Goal: Information Seeking & Learning: Find specific fact

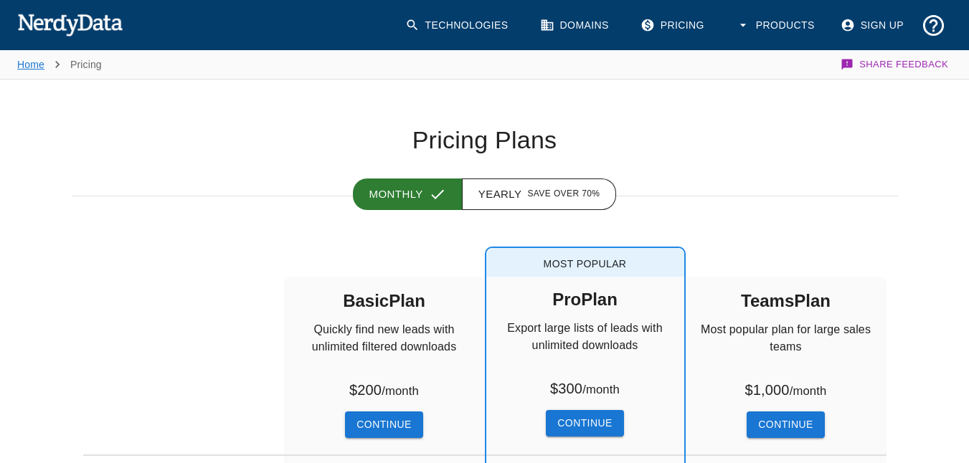
click at [32, 65] on link "Home" at bounding box center [30, 64] width 27 height 11
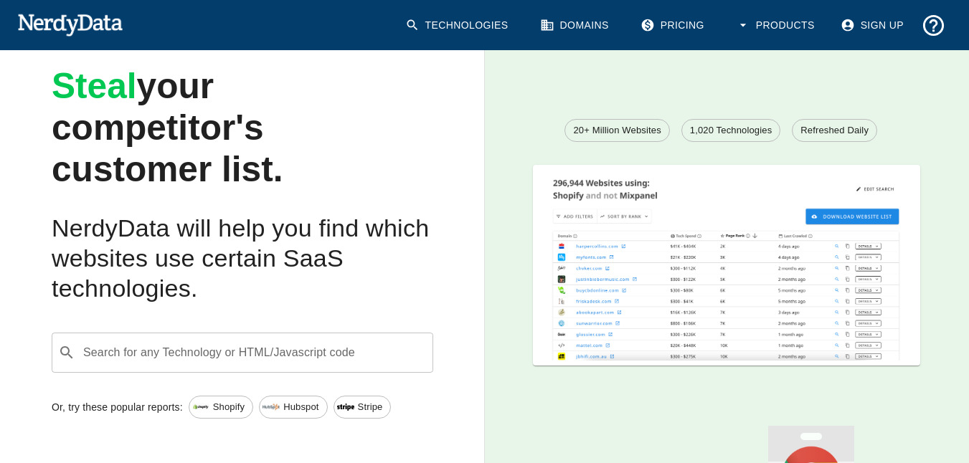
scroll to position [138, 0]
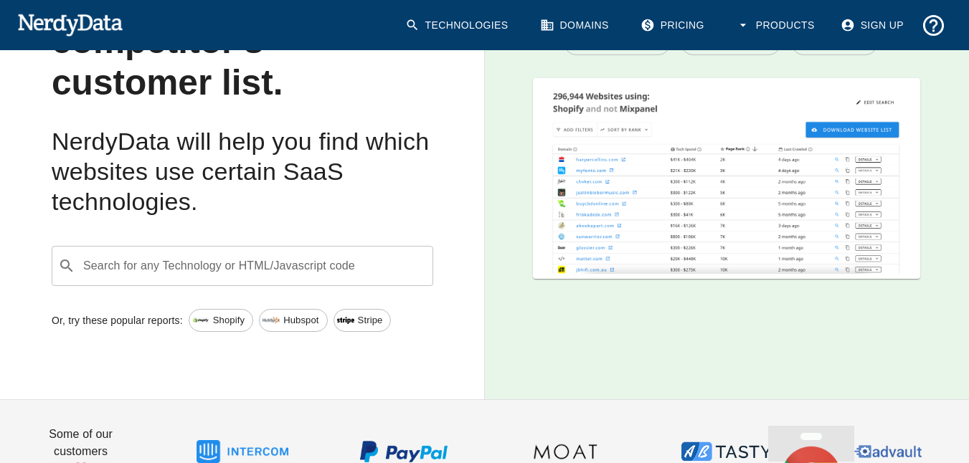
click at [278, 260] on div "Search for any Technology or HTML/Javascript code ​ Search for any Technology o…" at bounding box center [242, 266] width 381 height 40
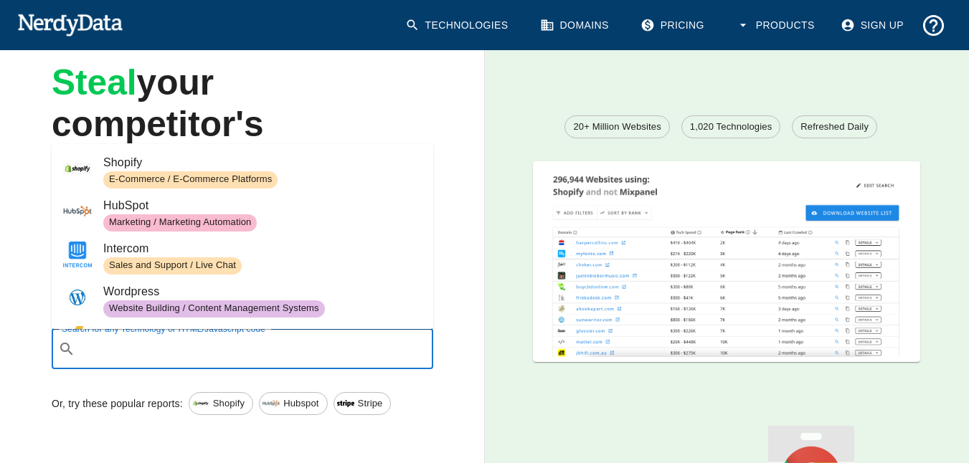
scroll to position [0, 0]
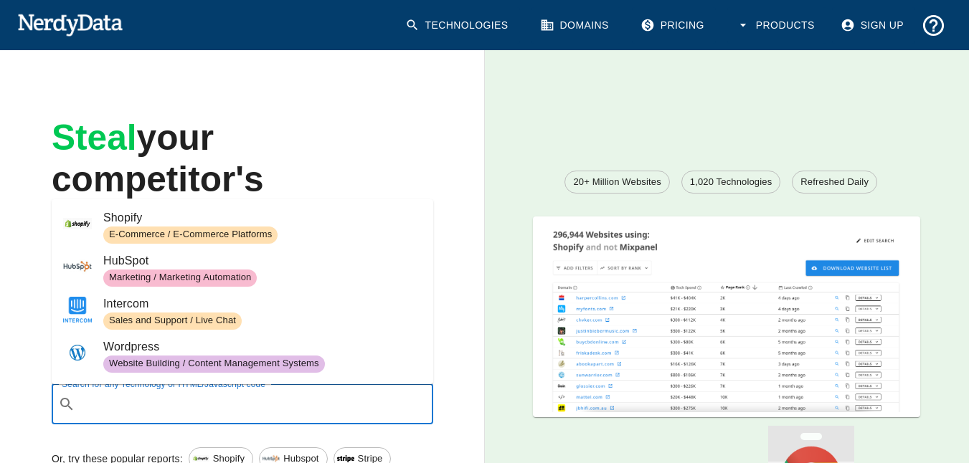
paste input "[URL][DOMAIN_NAME]"
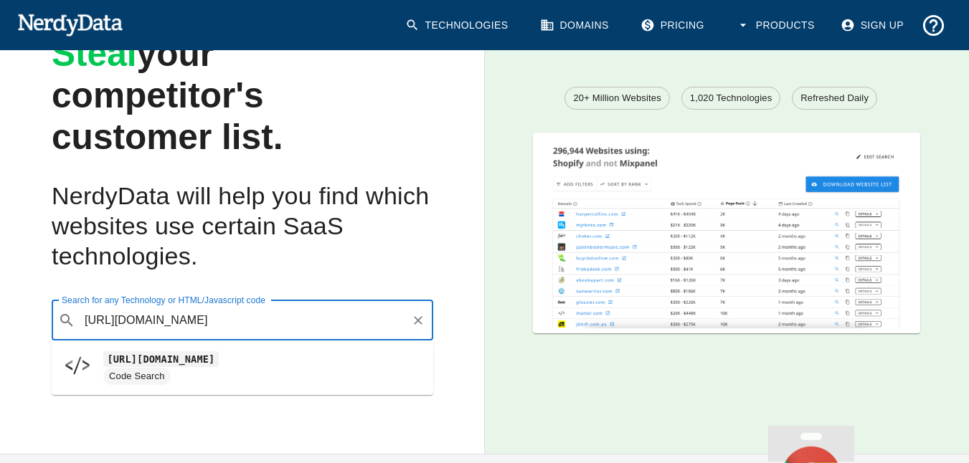
scroll to position [143, 0]
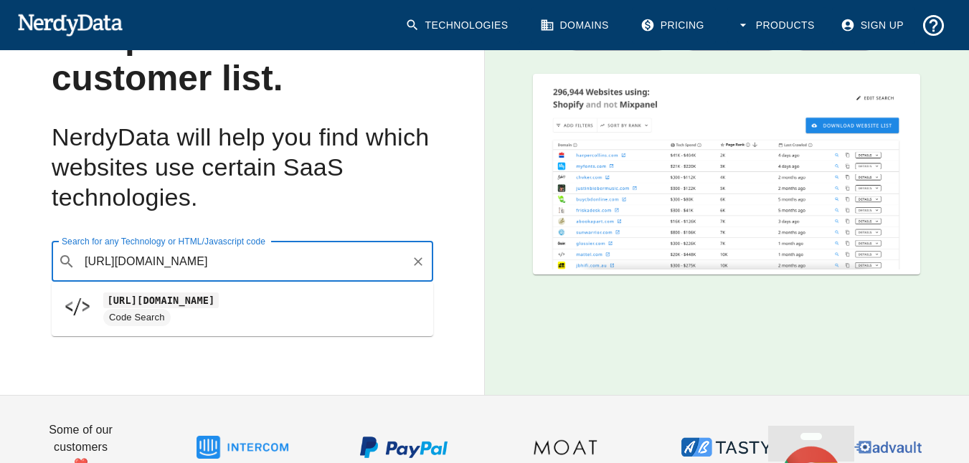
click at [255, 312] on span "Code Search" at bounding box center [262, 317] width 318 height 17
type input "[URL][DOMAIN_NAME]"
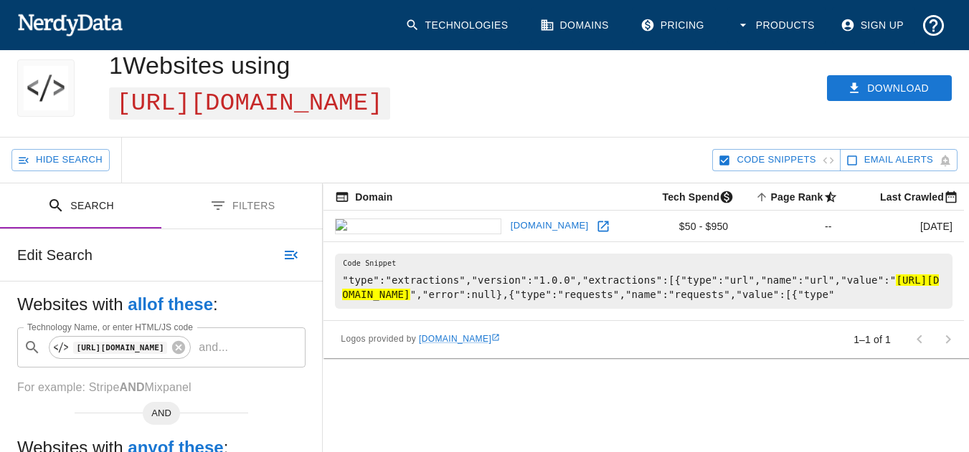
scroll to position [37, 0]
